Goal: Find specific page/section: Find specific page/section

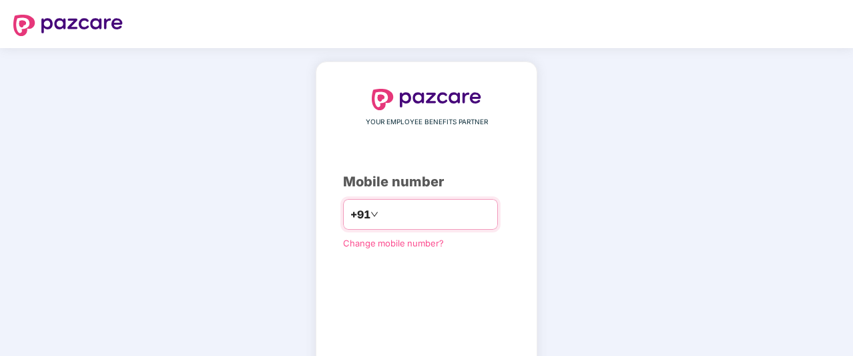
click at [417, 222] on input "number" at bounding box center [435, 214] width 109 height 21
type input "**********"
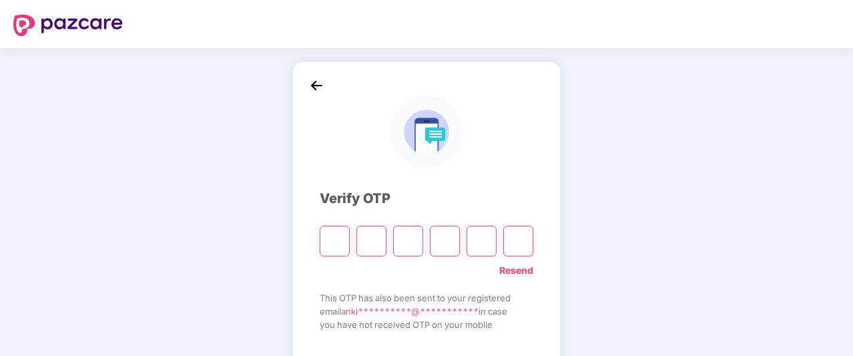
type input "*"
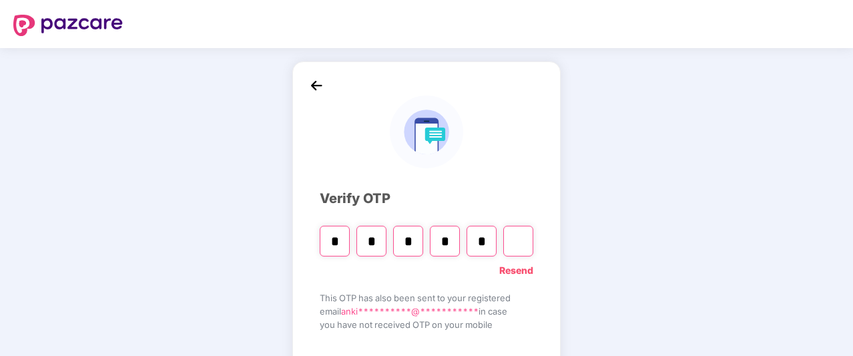
type input "*"
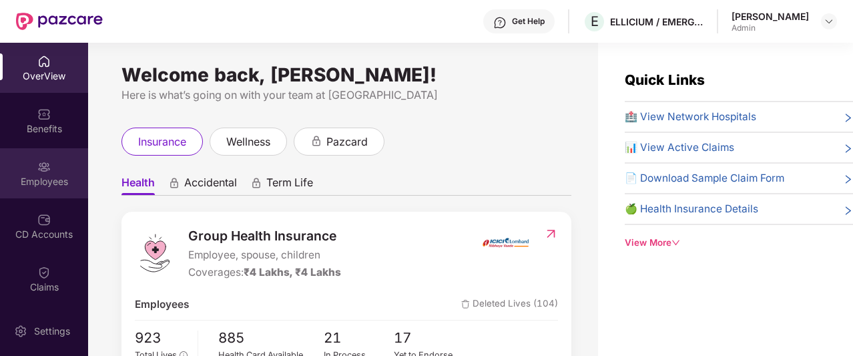
click at [51, 184] on div "Employees" at bounding box center [44, 181] width 88 height 13
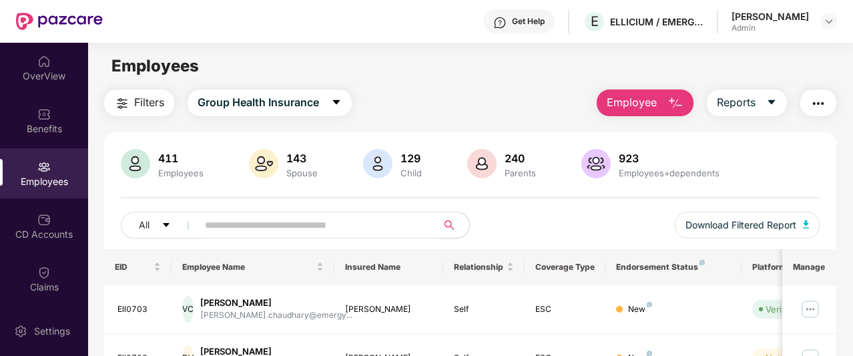
click at [222, 226] on input "text" at bounding box center [312, 225] width 214 height 20
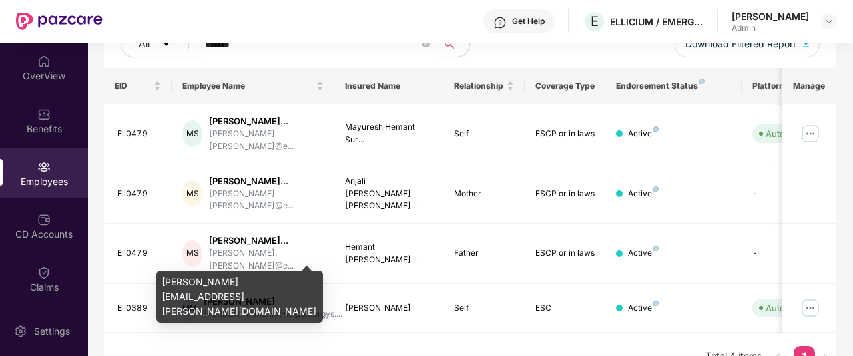
scroll to position [200, 0]
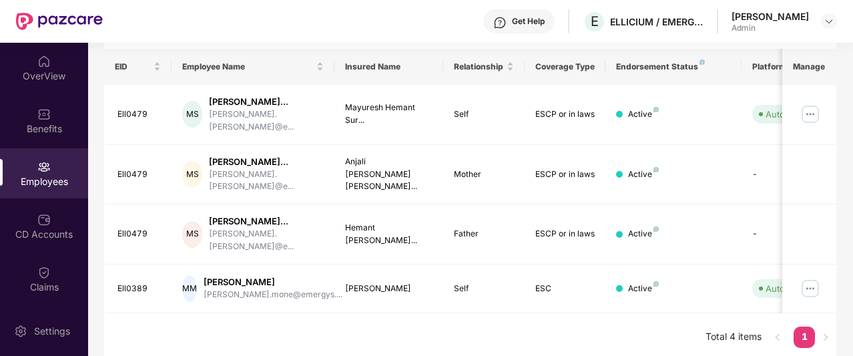
type input "*******"
click at [42, 93] on div "OverView Benefits Employees CD Accounts Claims Stepathon New Challenge Endorsem…" at bounding box center [44, 174] width 88 height 263
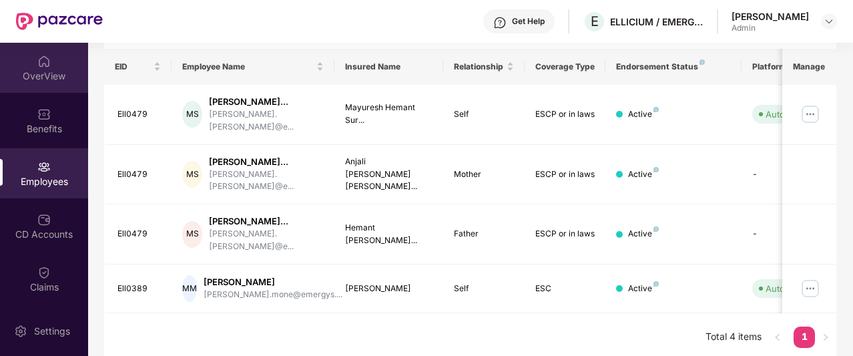
click at [43, 84] on div "OverView" at bounding box center [44, 68] width 88 height 50
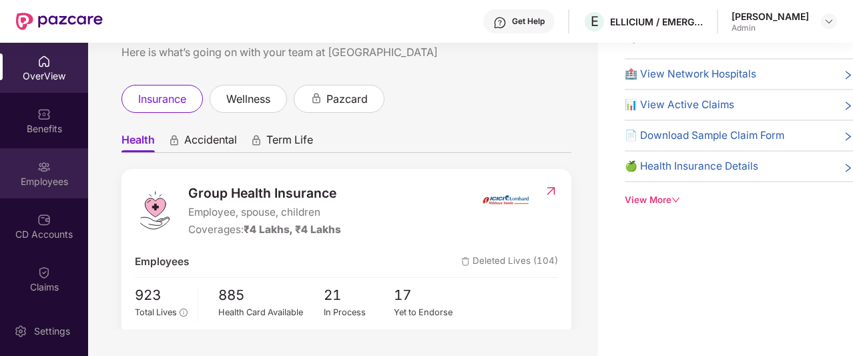
click at [60, 167] on div "Employees" at bounding box center [44, 173] width 88 height 50
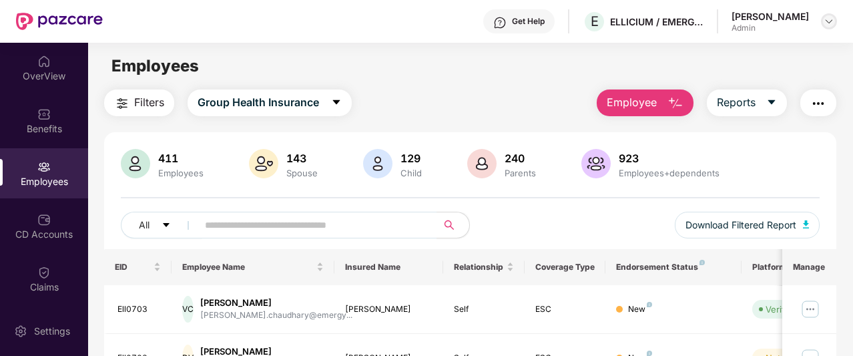
click at [830, 22] on img at bounding box center [829, 21] width 11 height 11
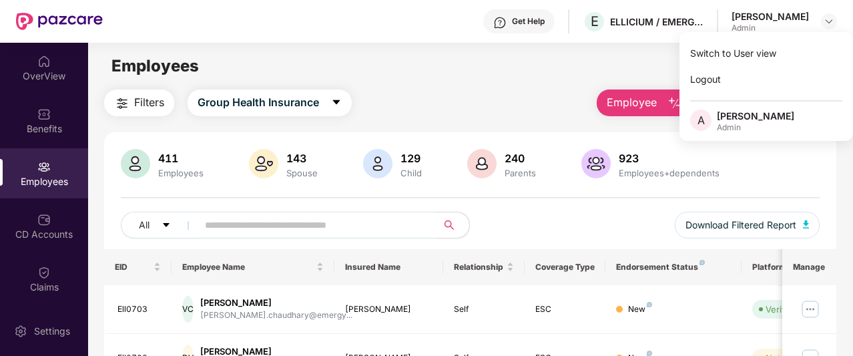
click at [509, 75] on div "Employees" at bounding box center [470, 65] width 764 height 25
